Goal: Transaction & Acquisition: Download file/media

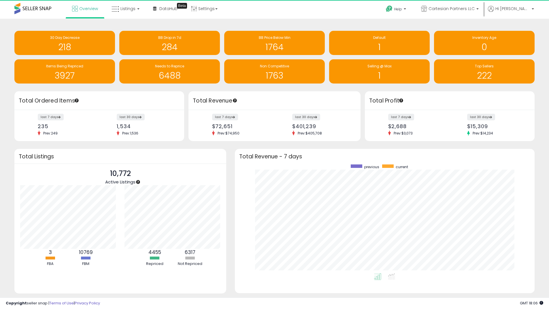
scroll to position [288171, 287992]
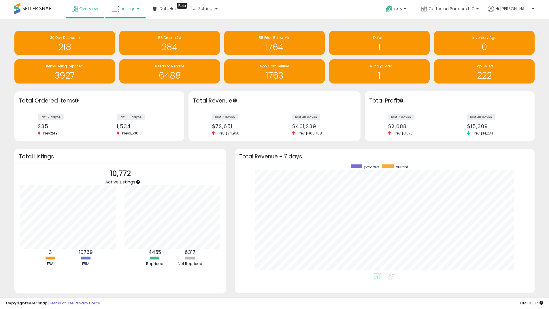
click at [123, 9] on span "Listings" at bounding box center [128, 9] width 15 height 6
click at [138, 31] on icon at bounding box center [129, 28] width 25 height 7
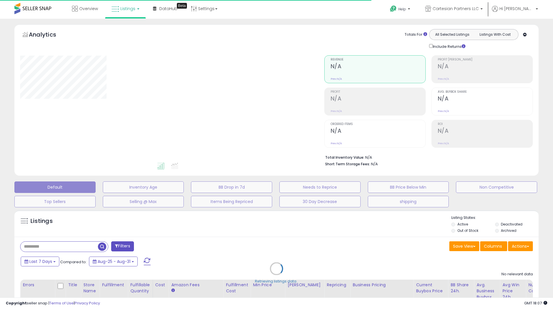
type input "******"
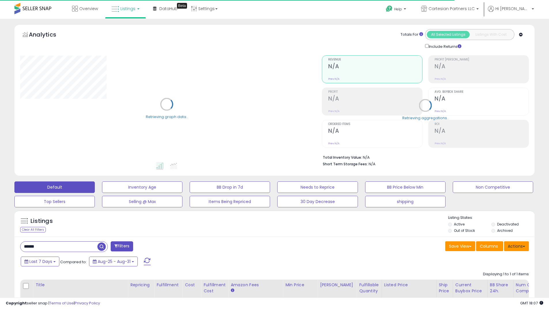
click at [516, 247] on button "Actions" at bounding box center [516, 247] width 25 height 10
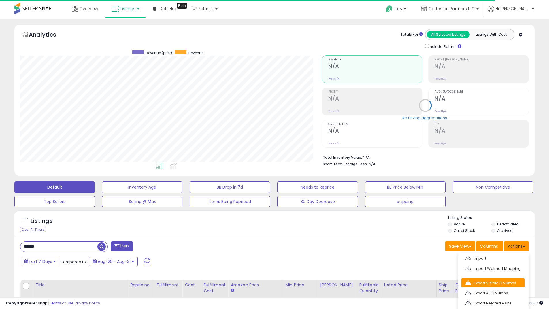
scroll to position [118, 302]
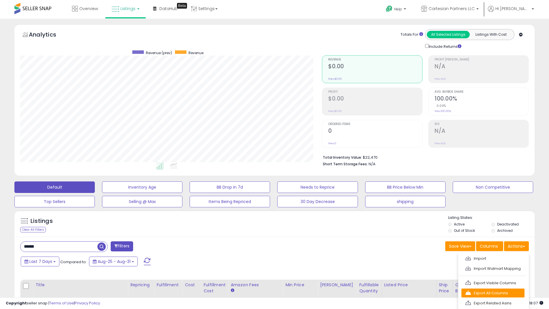
click at [503, 293] on link "Export All Columns" at bounding box center [493, 293] width 63 height 9
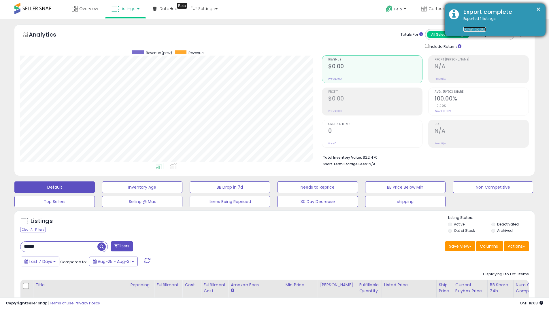
click at [475, 28] on link "Download" at bounding box center [475, 29] width 22 height 5
